Goal: Use online tool/utility: Utilize a website feature to perform a specific function

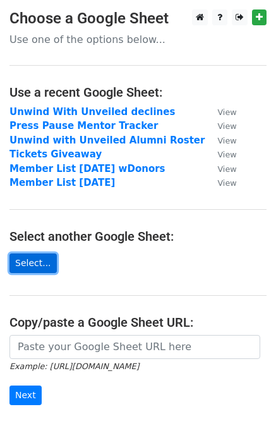
click at [27, 263] on link "Select..." at bounding box center [32, 264] width 47 height 20
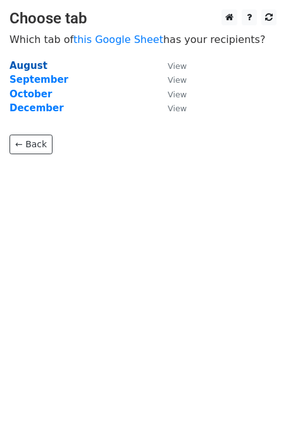
click at [23, 66] on strong "August" at bounding box center [28, 65] width 38 height 11
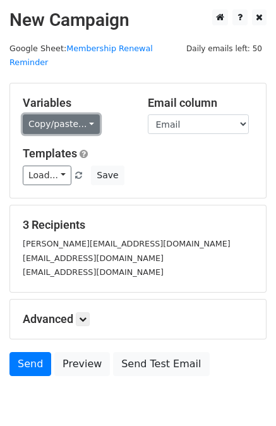
click at [54, 114] on link "Copy/paste..." at bounding box center [61, 124] width 77 height 20
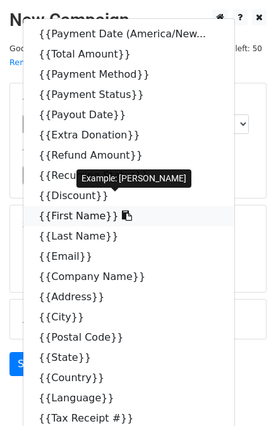
click at [56, 207] on link "{{First Name}}" at bounding box center [128, 216] width 211 height 20
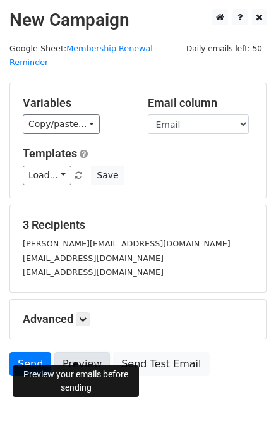
click at [78, 352] on link "Preview" at bounding box center [82, 364] width 56 height 24
click at [75, 353] on link "Preview" at bounding box center [82, 364] width 56 height 24
